Goal: Navigation & Orientation: Find specific page/section

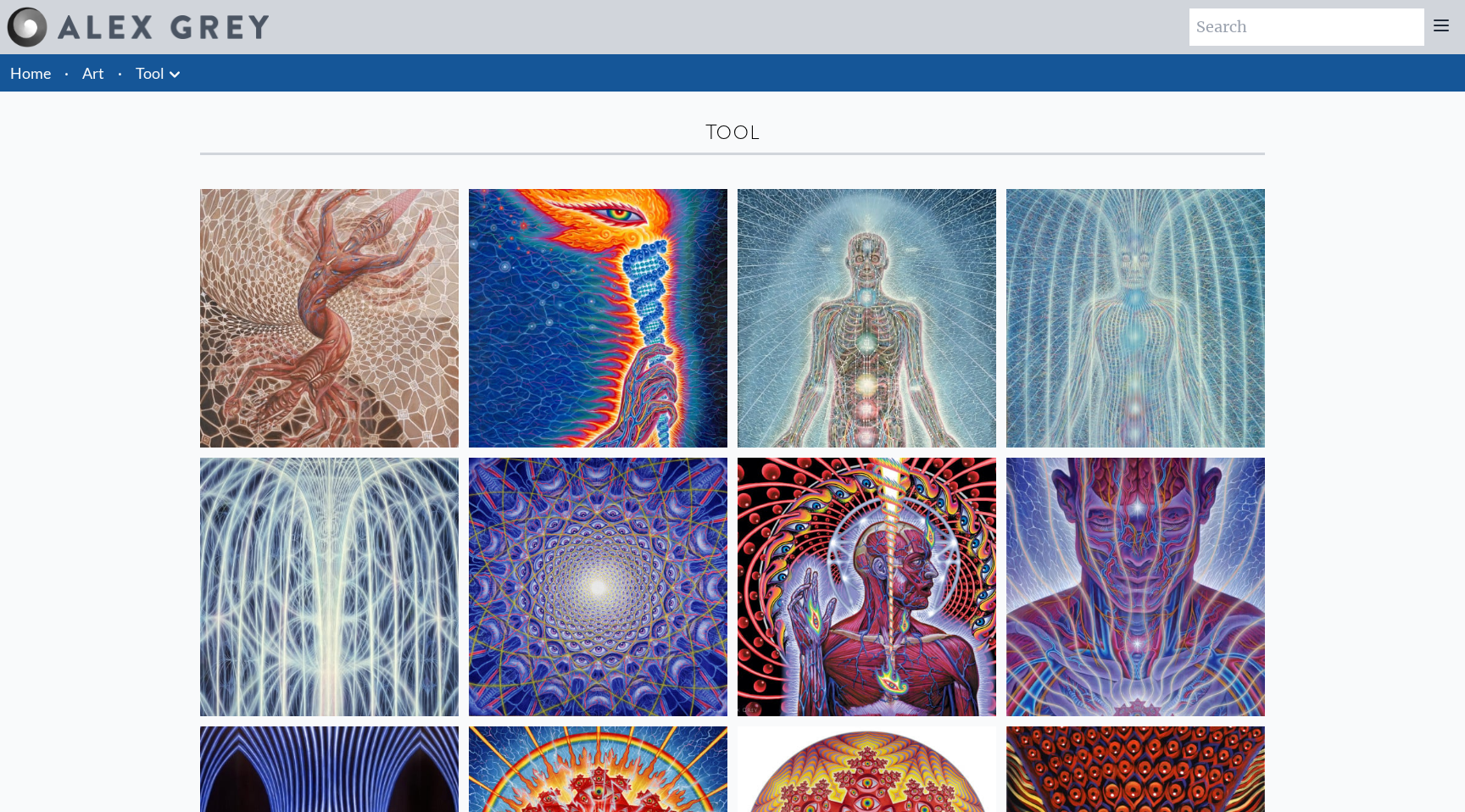
click at [1157, 619] on img at bounding box center [1136, 587] width 259 height 258
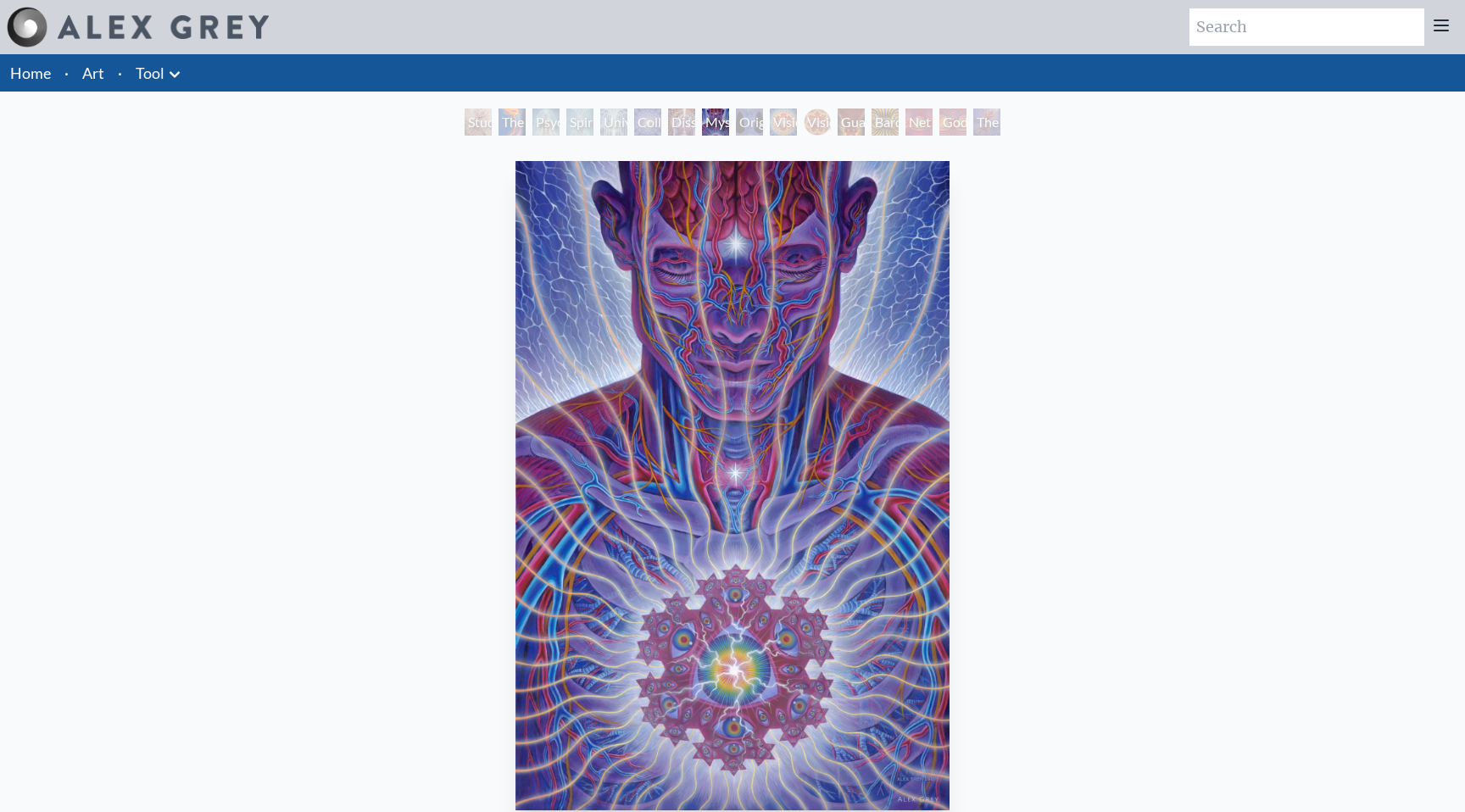
click at [93, 77] on link "Art" at bounding box center [93, 73] width 22 height 24
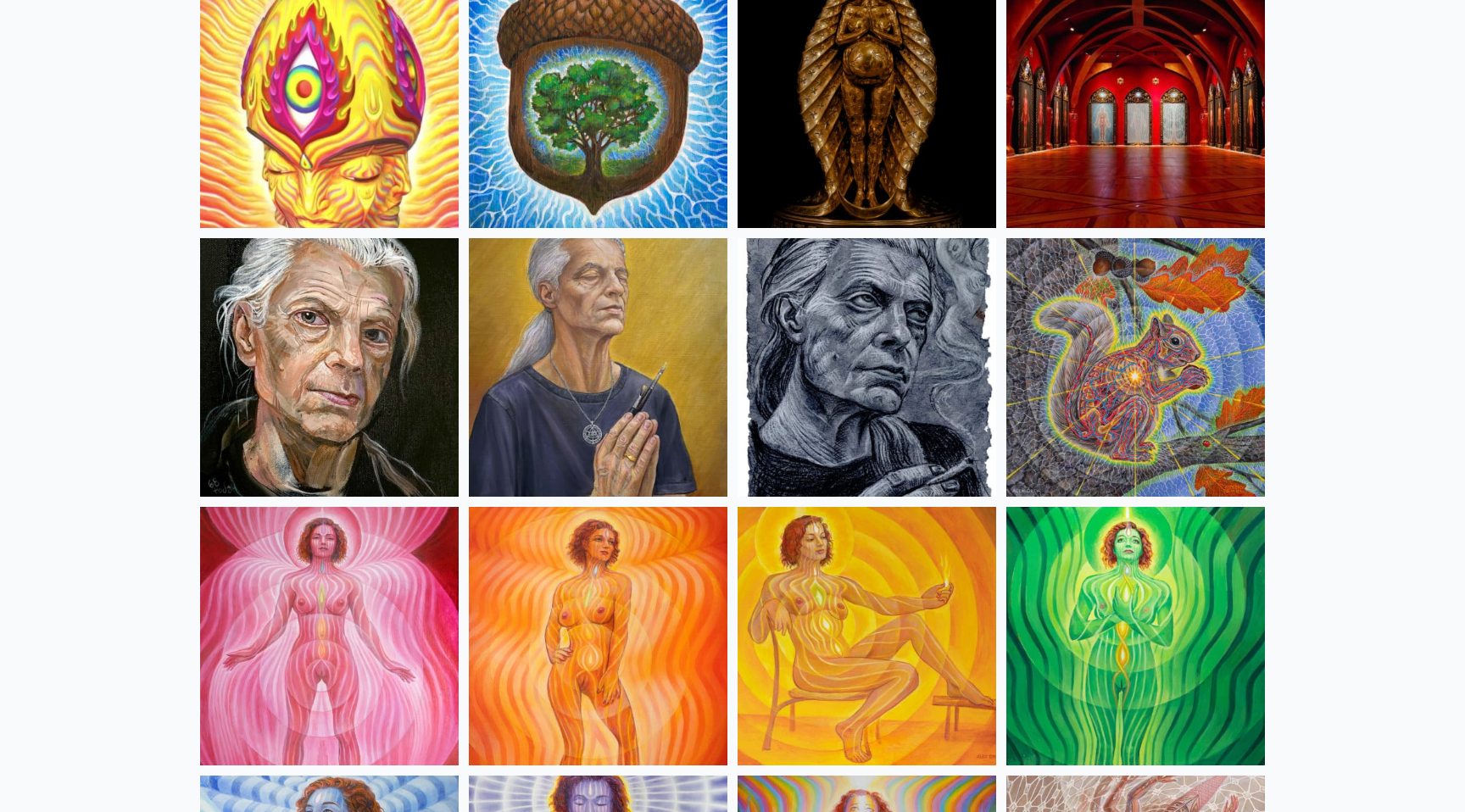
scroll to position [307, 0]
